Goal: Check status: Check status

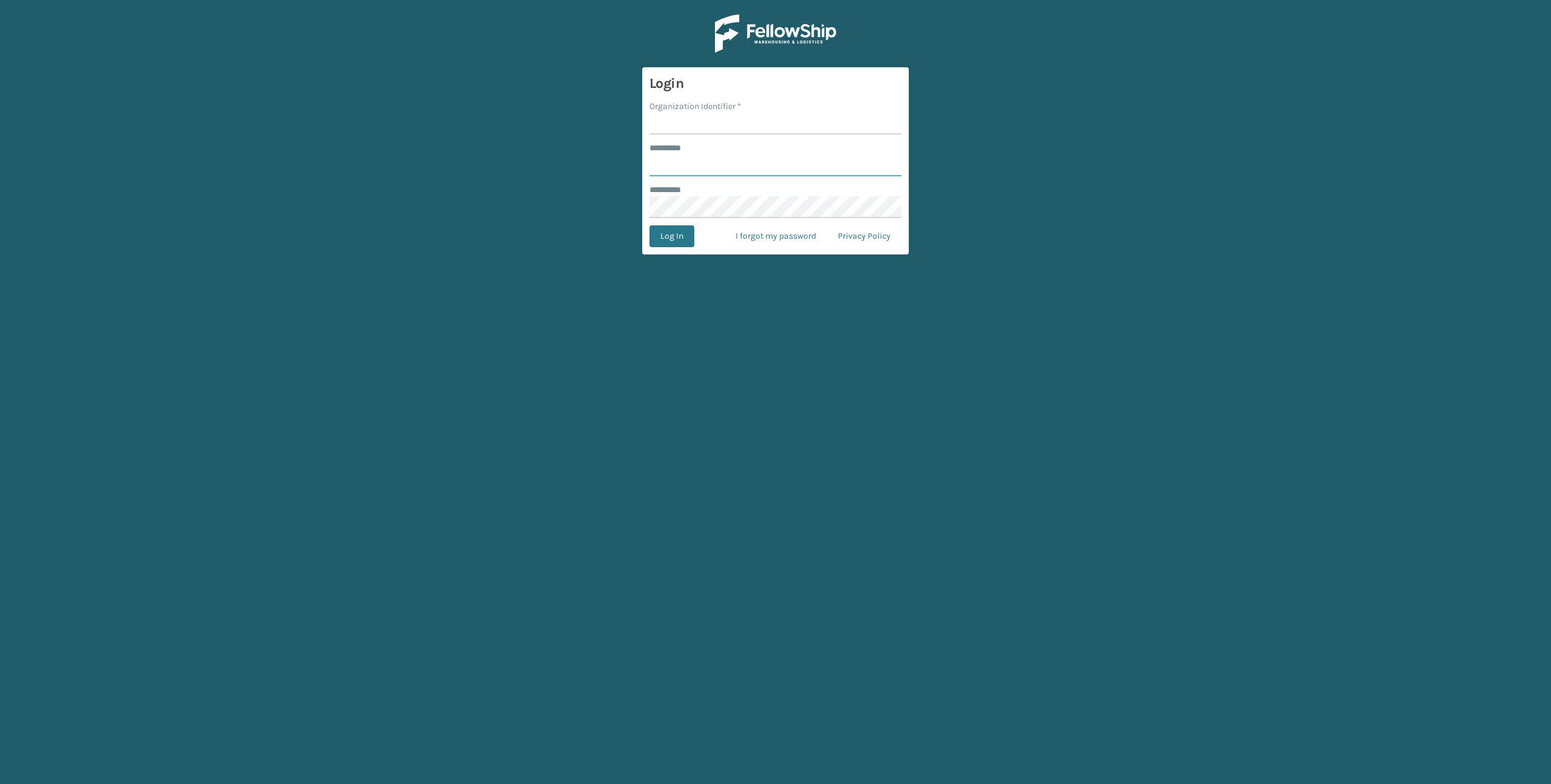
type input "*******"
click at [689, 121] on input "Organization Identifier *" at bounding box center [776, 124] width 252 height 22
type input "Brightech"
click at [664, 236] on button "Log In" at bounding box center [672, 236] width 45 height 22
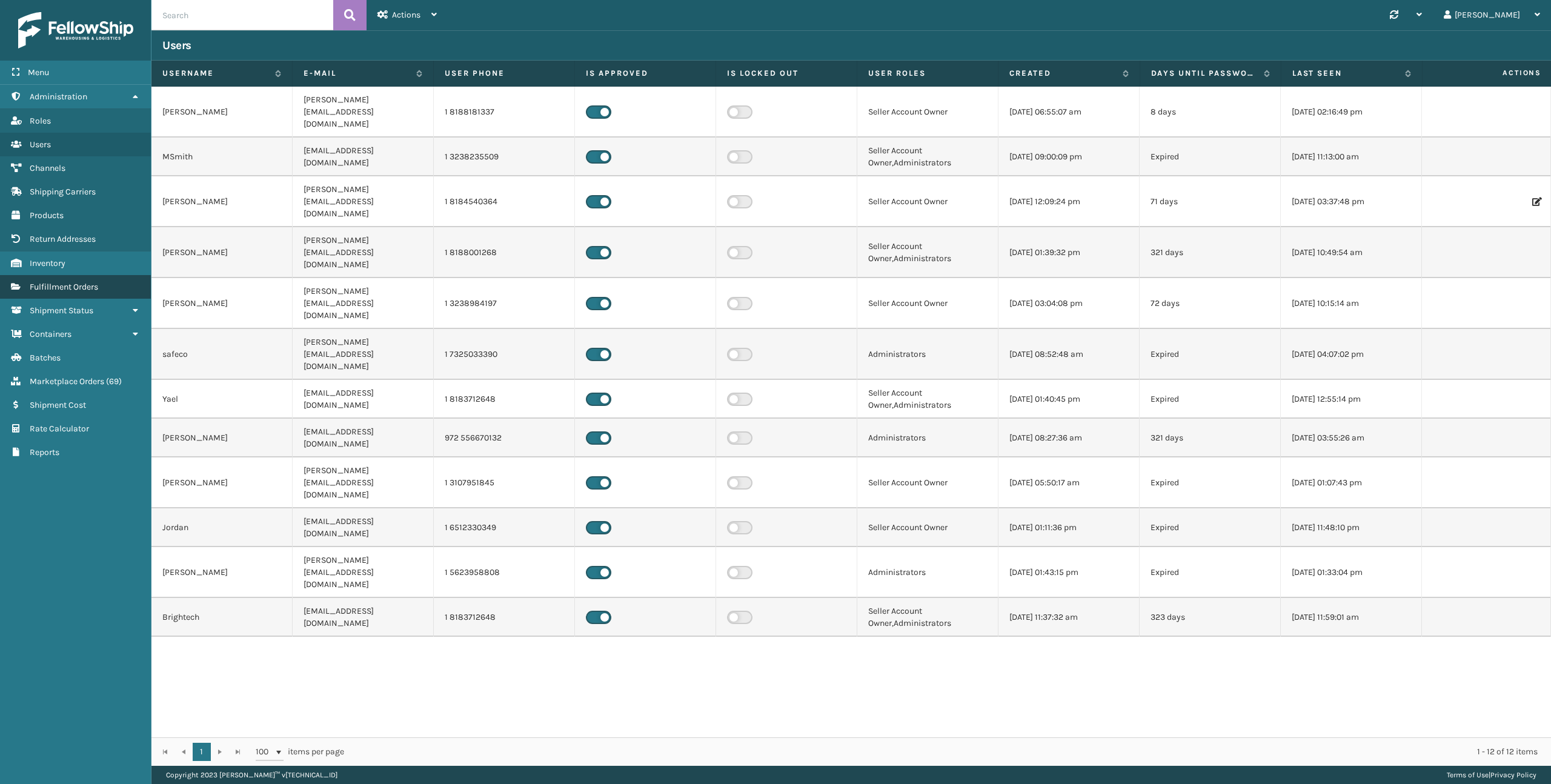
click at [109, 283] on link "Fulfillment Orders" at bounding box center [75, 287] width 151 height 24
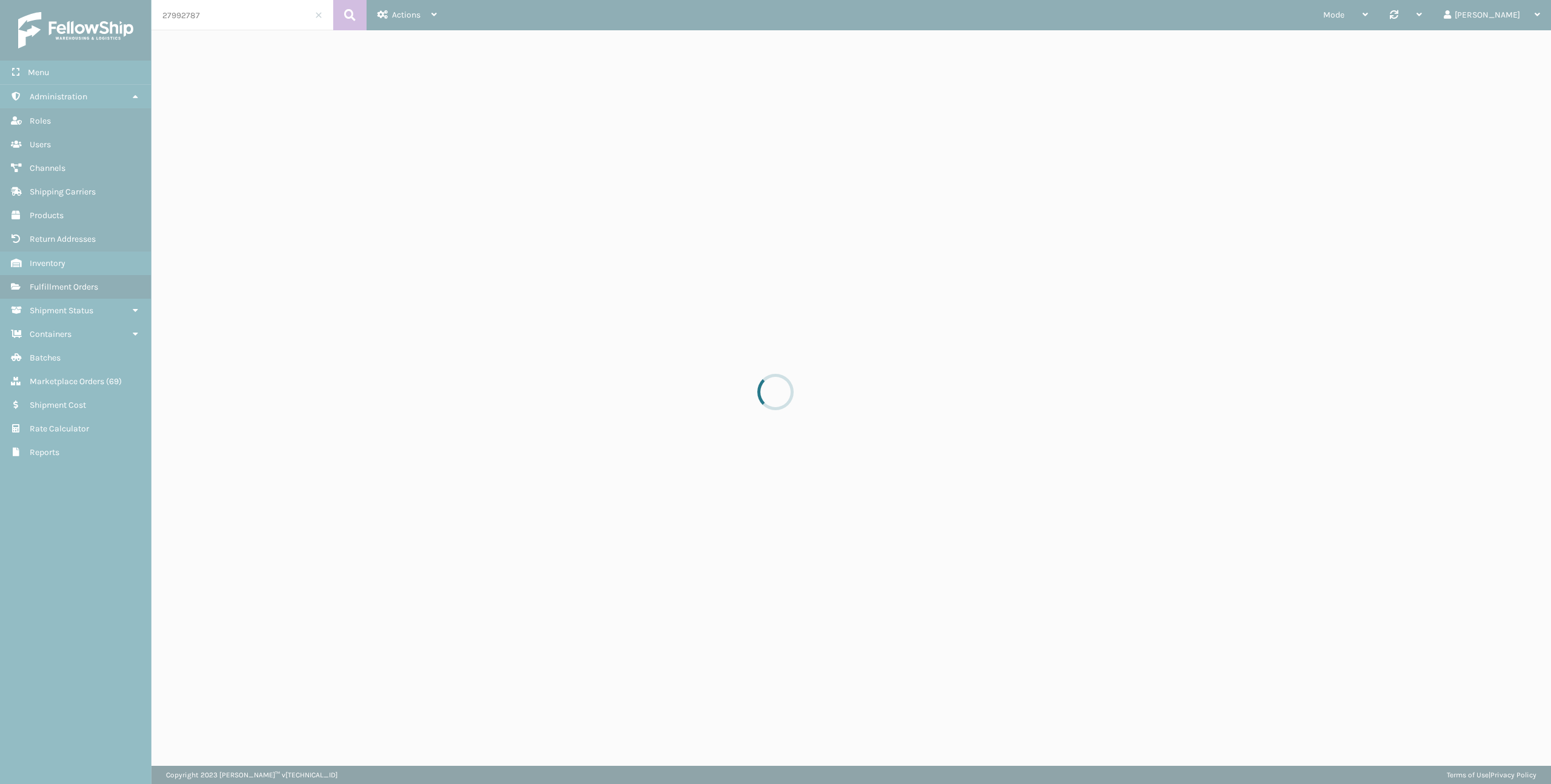
click at [218, 23] on div at bounding box center [776, 392] width 1551 height 784
click at [228, 18] on div at bounding box center [776, 392] width 1551 height 784
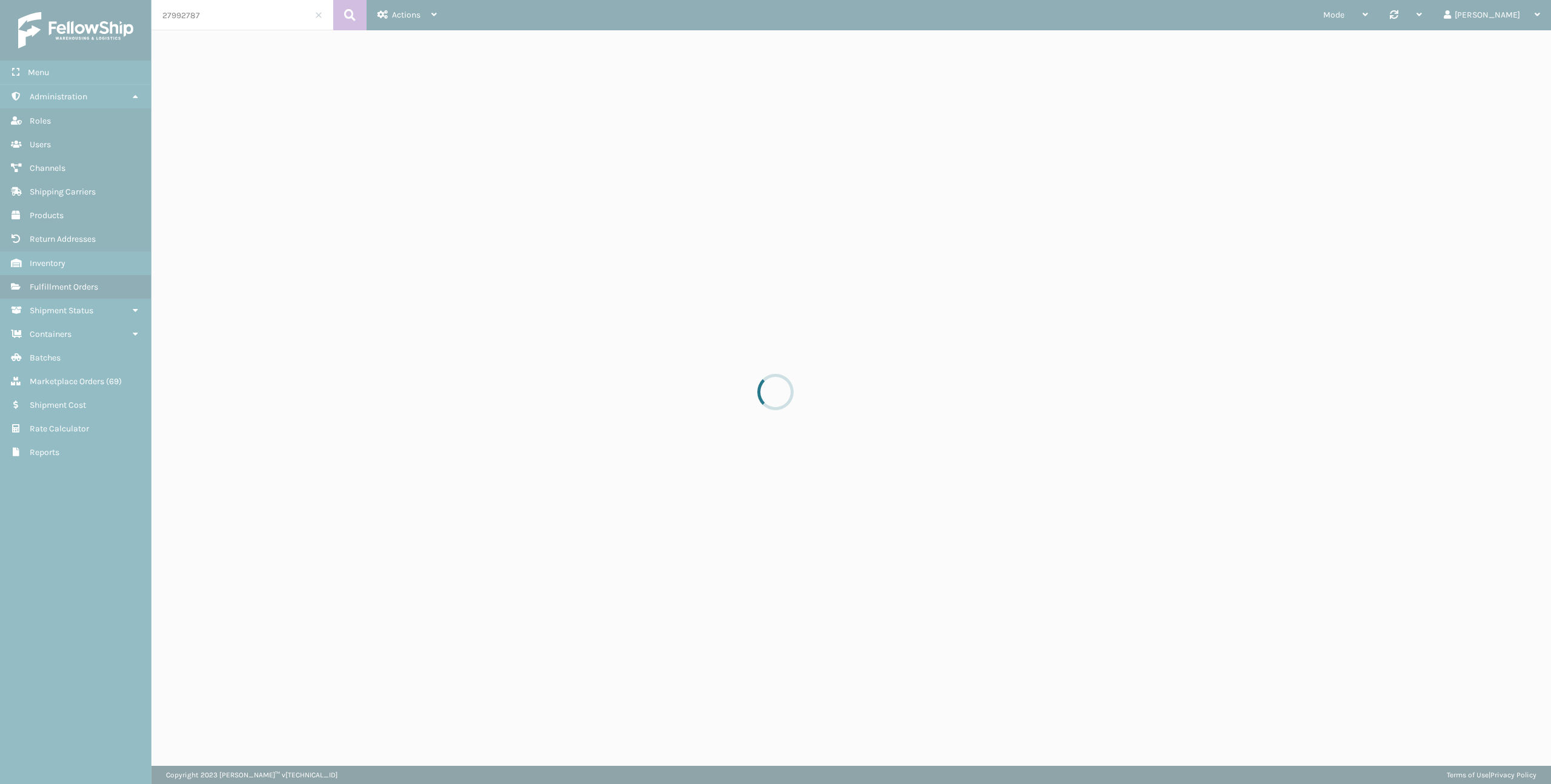
click at [228, 18] on input "27992787" at bounding box center [242, 15] width 182 height 30
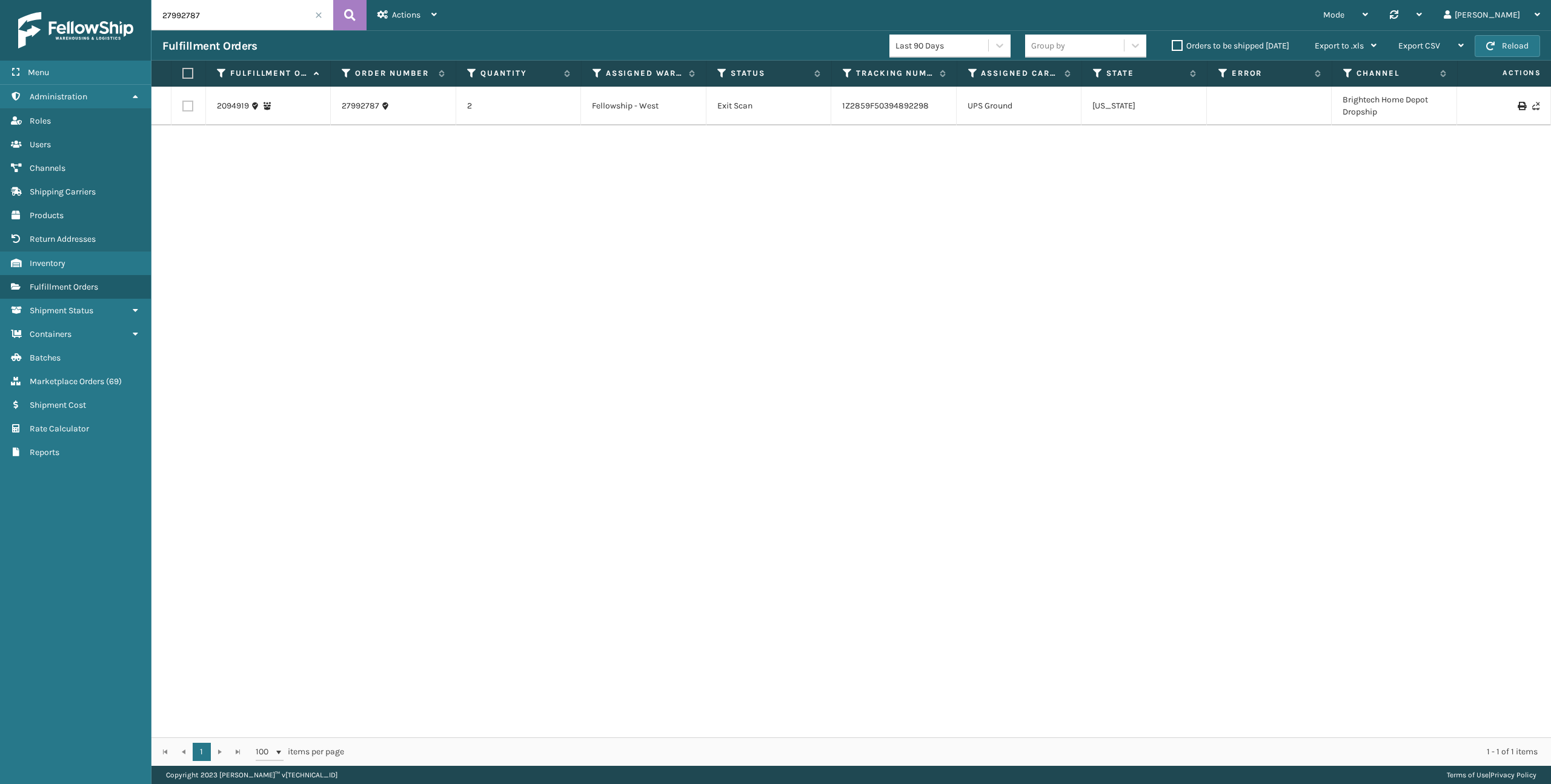
click at [228, 18] on input "27992787" at bounding box center [242, 15] width 182 height 30
paste input "1578"
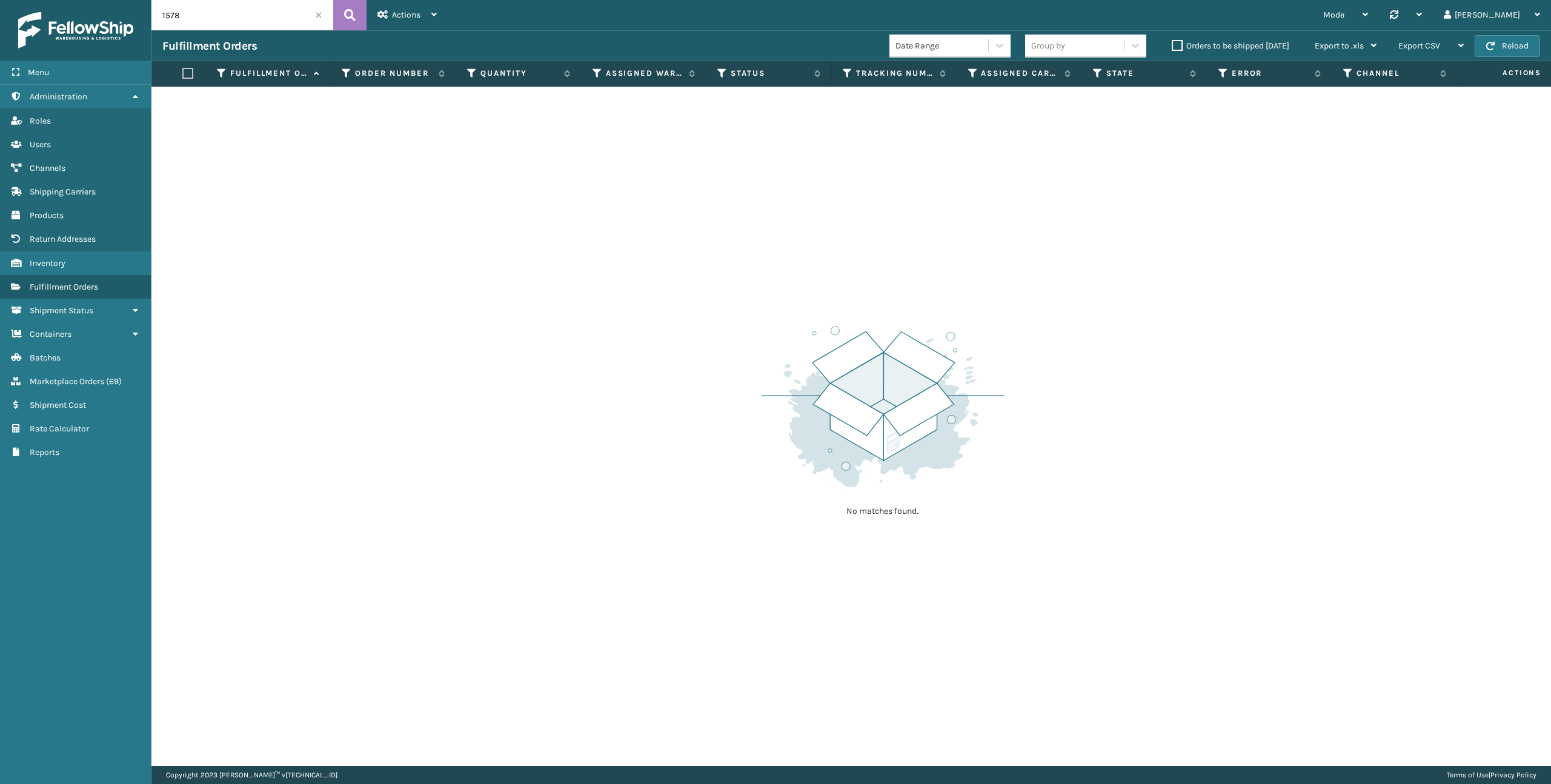
click at [236, 17] on input "1578" at bounding box center [242, 15] width 182 height 30
click at [236, 18] on input "1578" at bounding box center [242, 15] width 182 height 30
paste input "577116908775642036"
type input "577116908775642036"
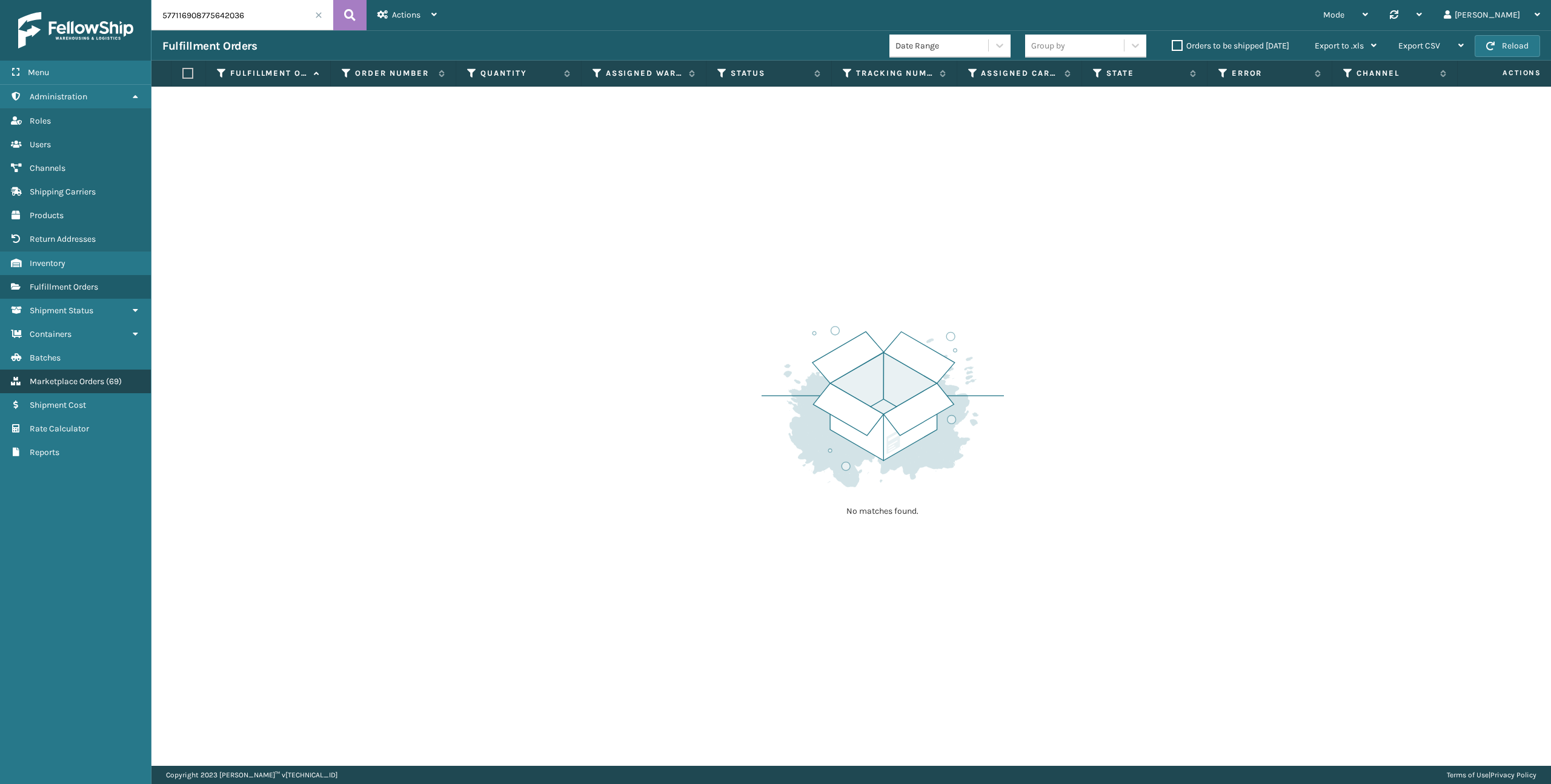
click at [57, 383] on link "Marketplace Orders ( 69 )" at bounding box center [75, 381] width 151 height 24
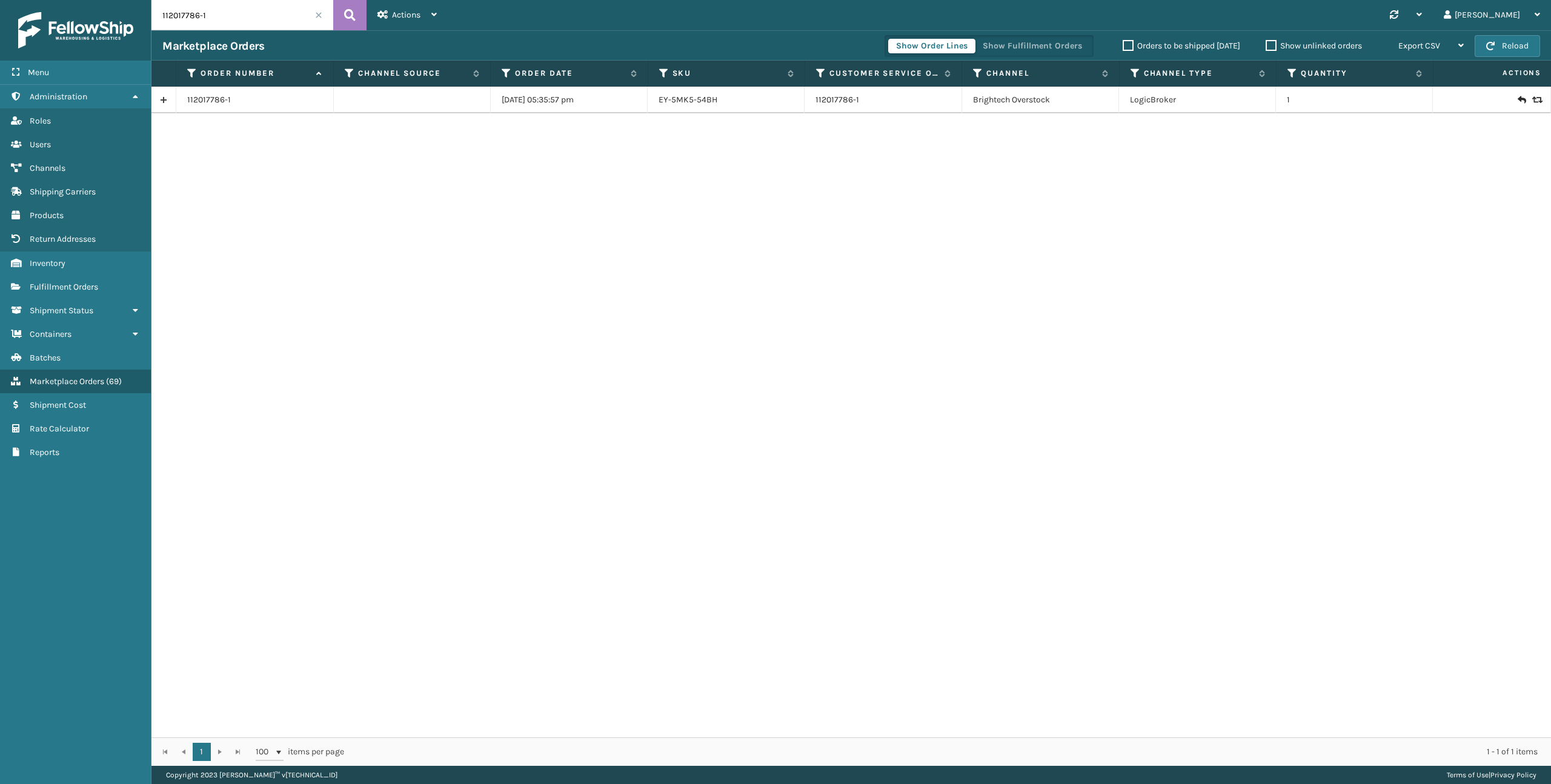
click at [227, 21] on input "112017786-1" at bounding box center [242, 15] width 182 height 30
paste input "577116908775642036"
type input "577116908775642036"
